Goal: Information Seeking & Learning: Find specific fact

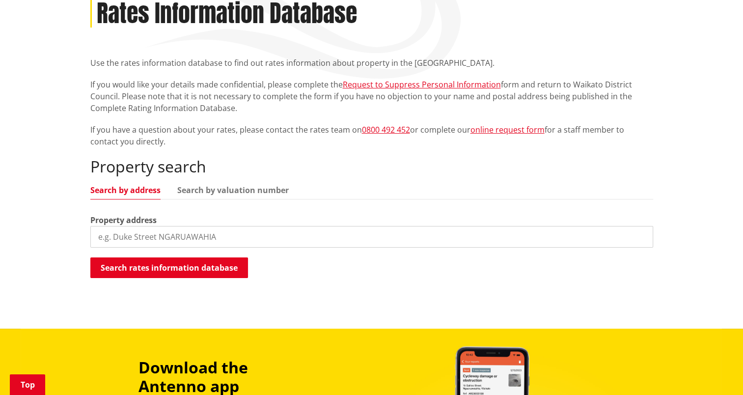
scroll to position [147, 0]
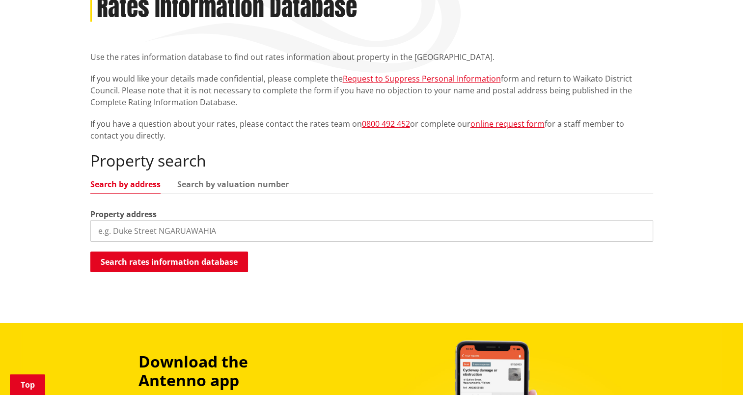
click at [145, 231] on input "search" at bounding box center [371, 231] width 563 height 22
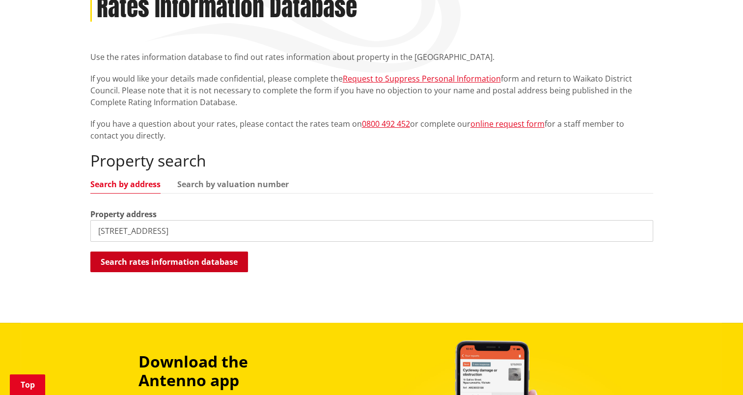
type input "36 Waipuna Road"
click at [153, 263] on button "Search rates information database" at bounding box center [169, 261] width 158 height 21
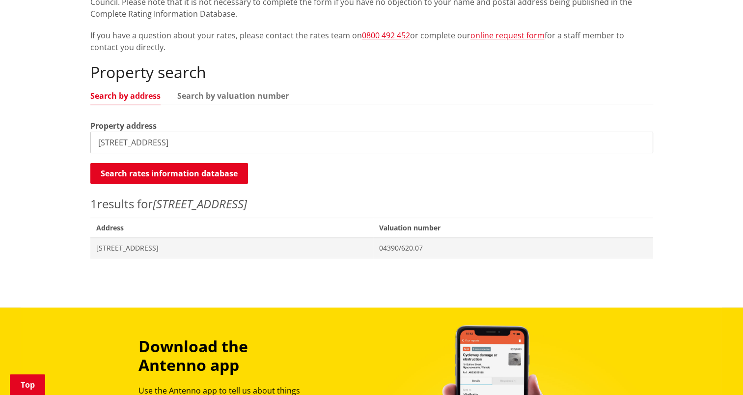
scroll to position [245, 0]
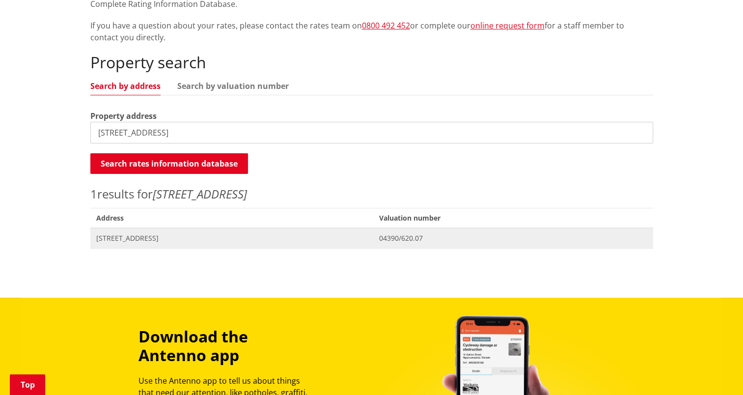
click at [158, 240] on span "36 Waipuna Road WAERENGA" at bounding box center [231, 238] width 271 height 10
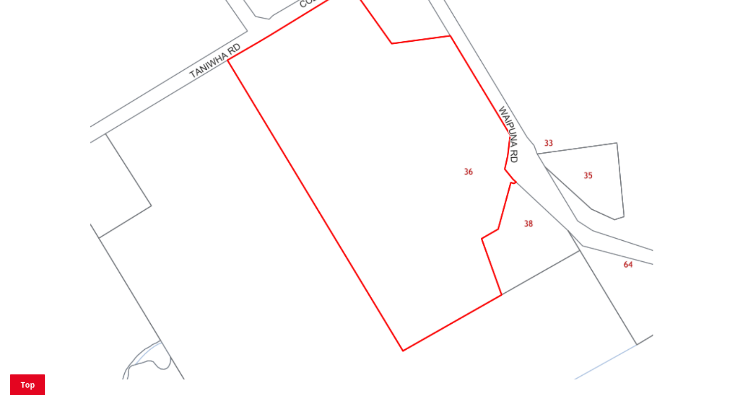
scroll to position [834, 0]
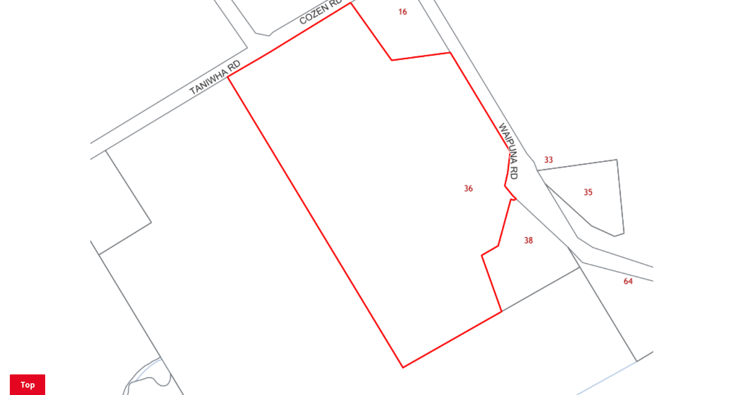
click at [432, 216] on img at bounding box center [371, 185] width 563 height 422
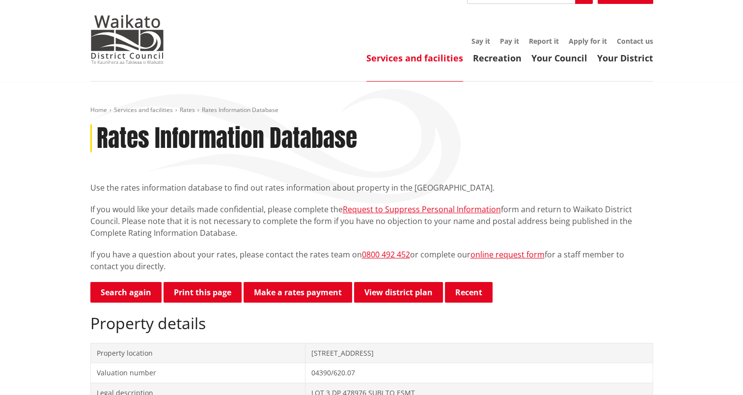
scroll to position [0, 0]
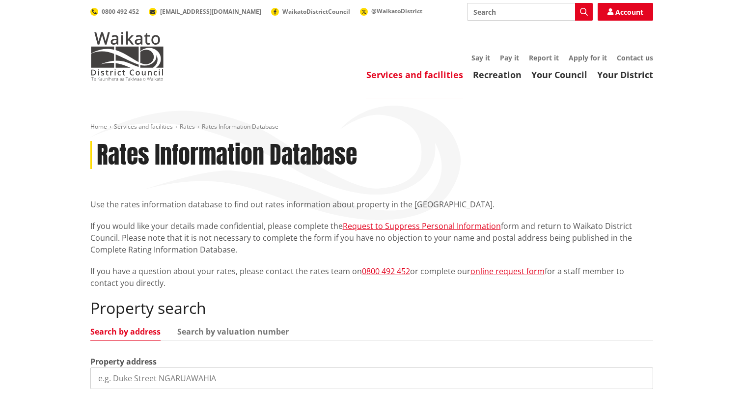
scroll to position [245, 0]
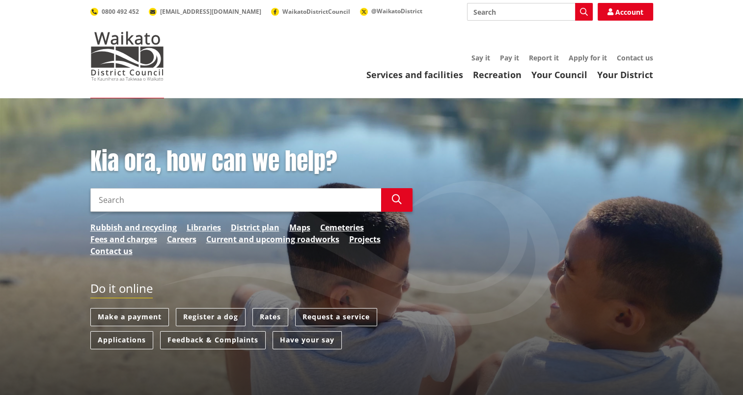
click at [132, 204] on input "Search" at bounding box center [235, 200] width 291 height 24
type input "36 waipuna road"
click at [398, 200] on icon "button" at bounding box center [397, 199] width 10 height 10
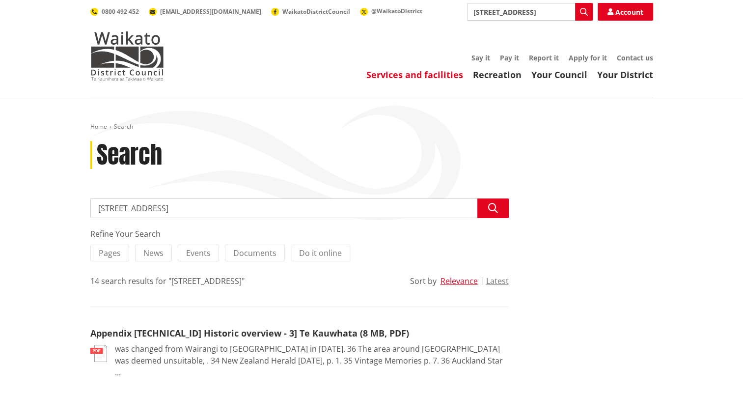
click at [401, 77] on link "Services and facilities" at bounding box center [414, 75] width 97 height 12
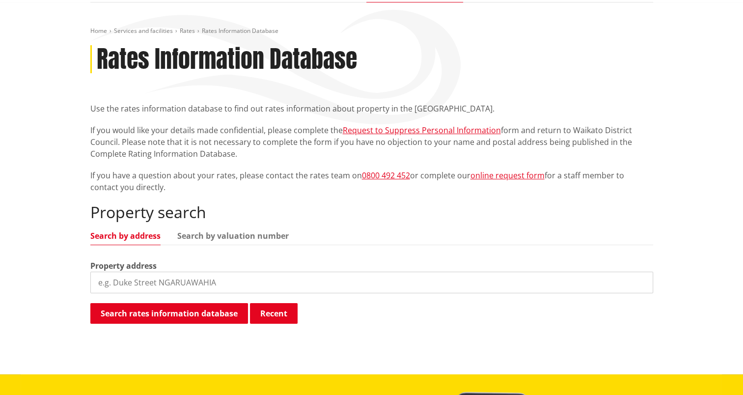
scroll to position [98, 0]
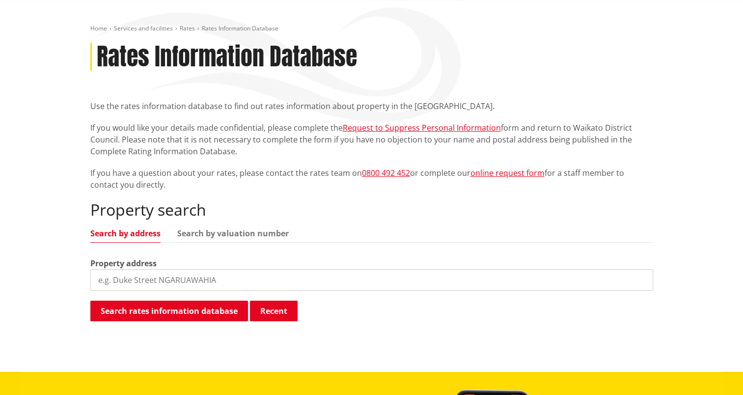
click at [171, 275] on input "search" at bounding box center [371, 280] width 563 height 22
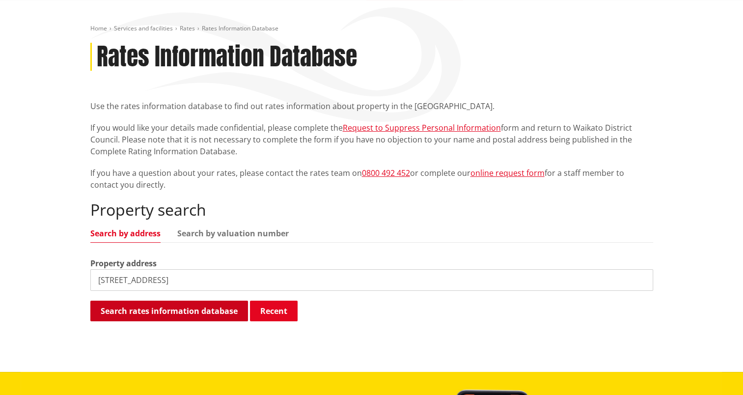
type input "[STREET_ADDRESS]"
click at [147, 314] on button "Search rates information database" at bounding box center [169, 310] width 158 height 21
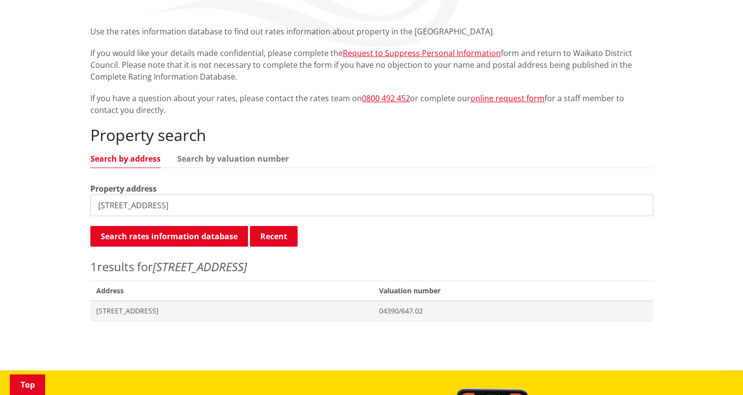
scroll to position [196, 0]
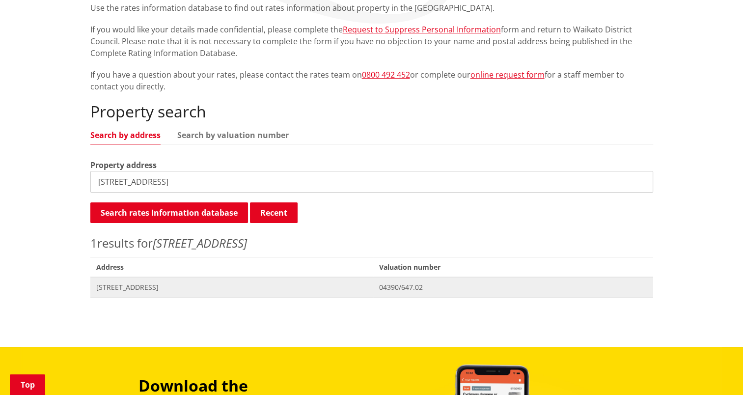
click at [144, 289] on span "802 Taniwha Road WAERENGA" at bounding box center [231, 287] width 271 height 10
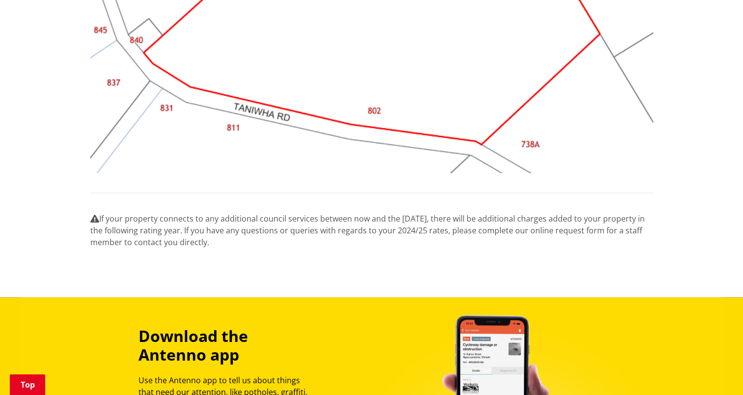
scroll to position [982, 0]
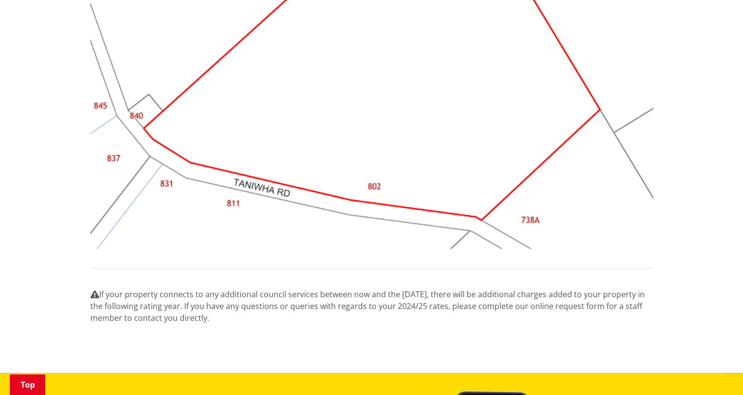
click at [437, 166] on img at bounding box center [371, 38] width 563 height 422
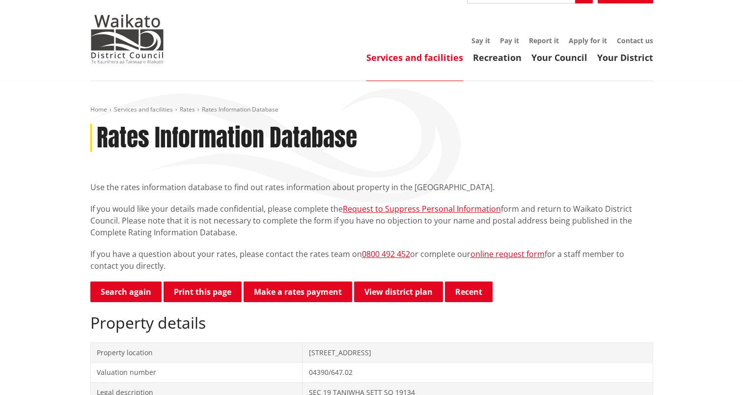
scroll to position [0, 0]
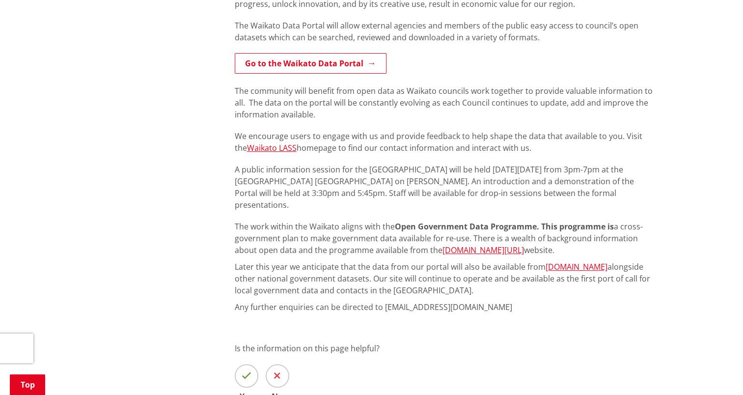
scroll to position [295, 0]
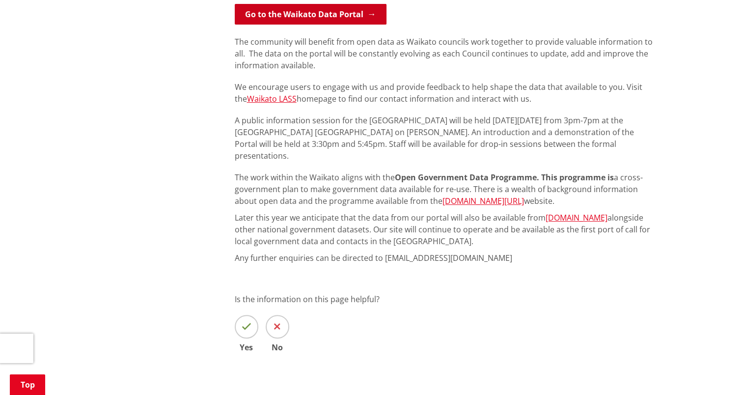
click at [292, 19] on link "Go to the Waikato Data Portal" at bounding box center [311, 14] width 152 height 21
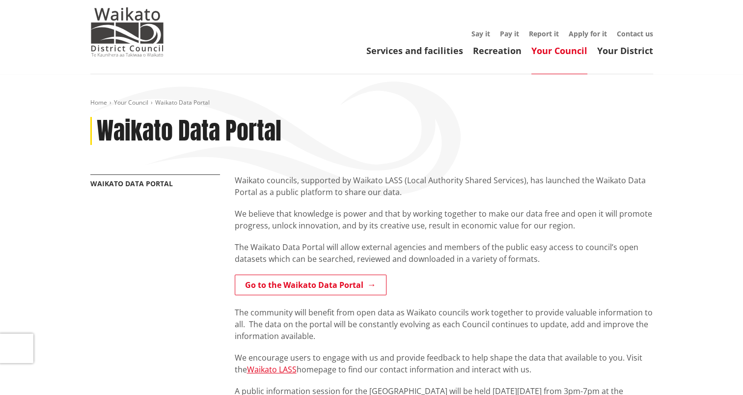
scroll to position [0, 0]
